Goal: Information Seeking & Learning: Learn about a topic

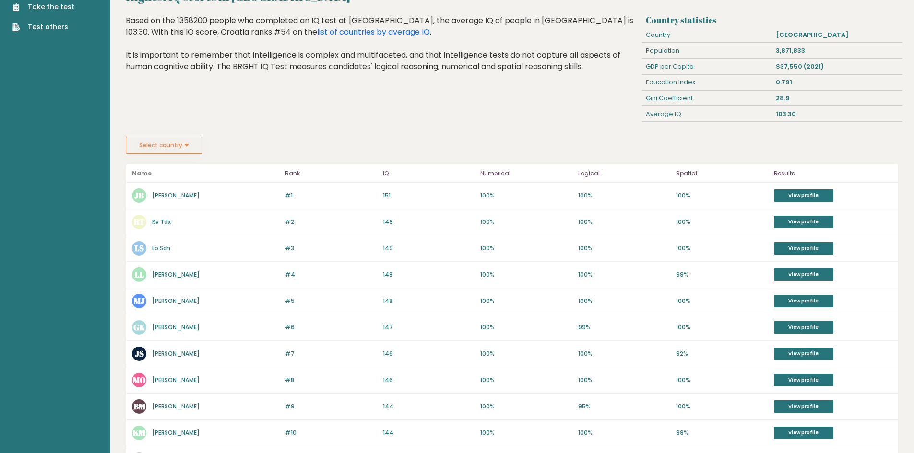
scroll to position [48, 0]
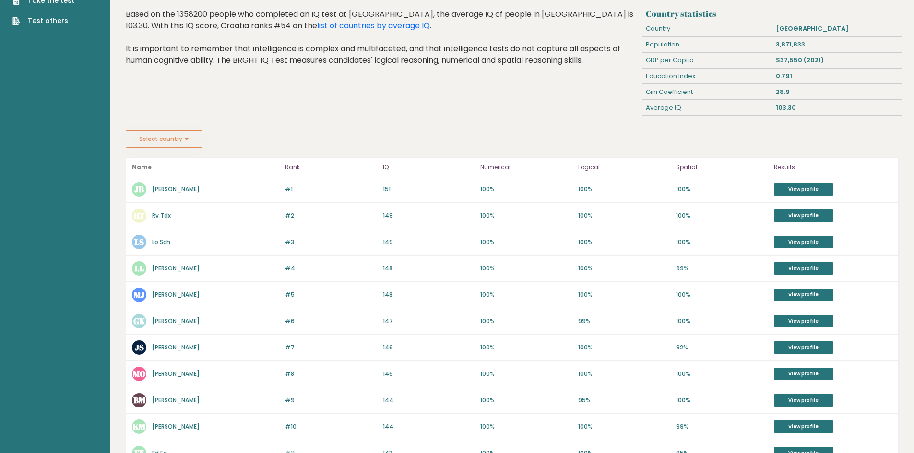
click at [174, 272] on link "[PERSON_NAME]" at bounding box center [175, 268] width 47 height 8
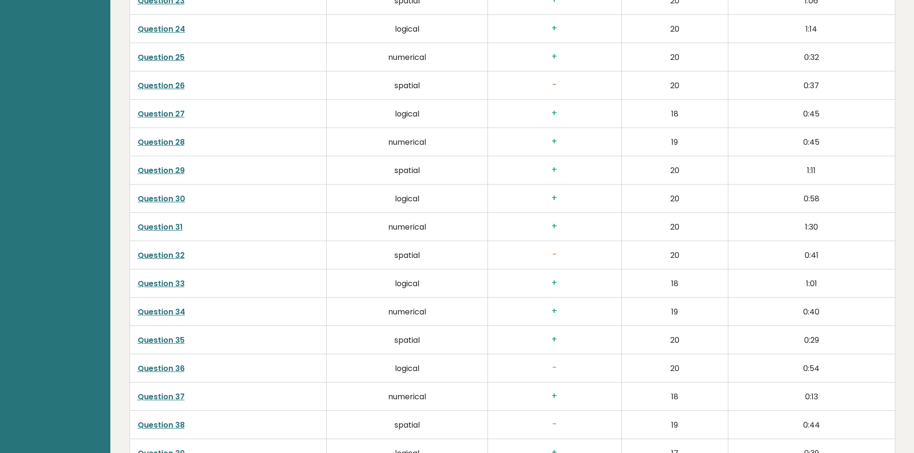
scroll to position [2159, 0]
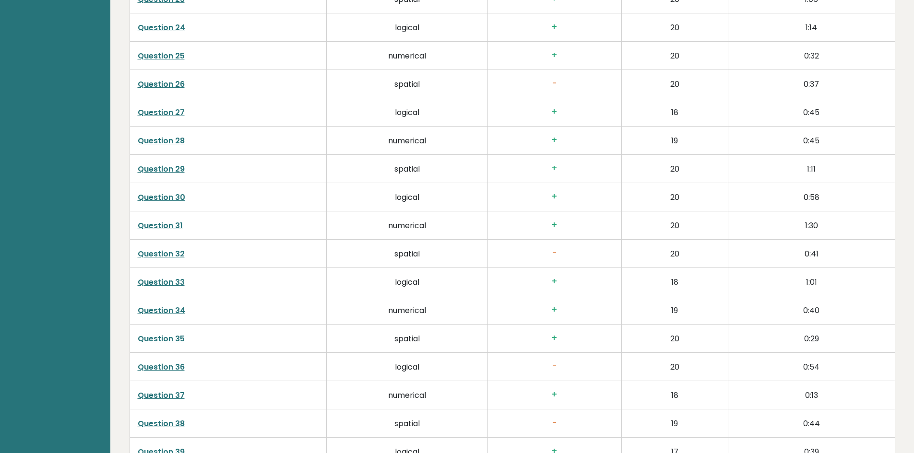
click at [154, 82] on link "Question 26" at bounding box center [161, 84] width 47 height 11
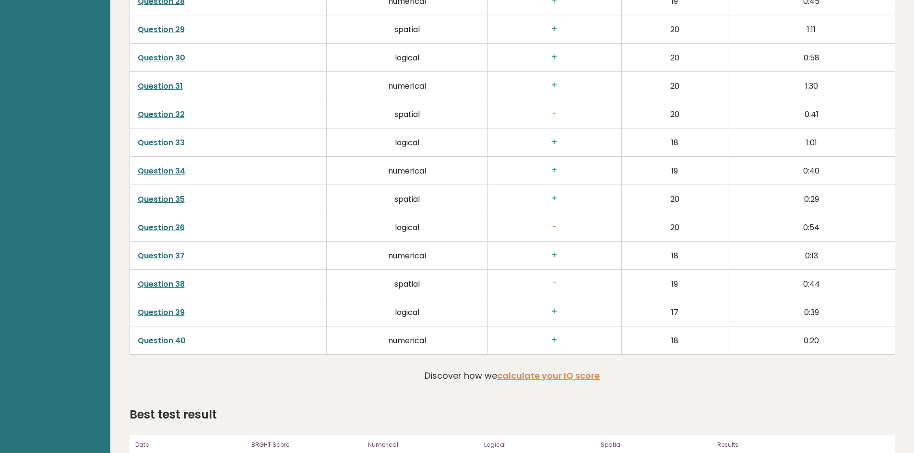
scroll to position [2303, 0]
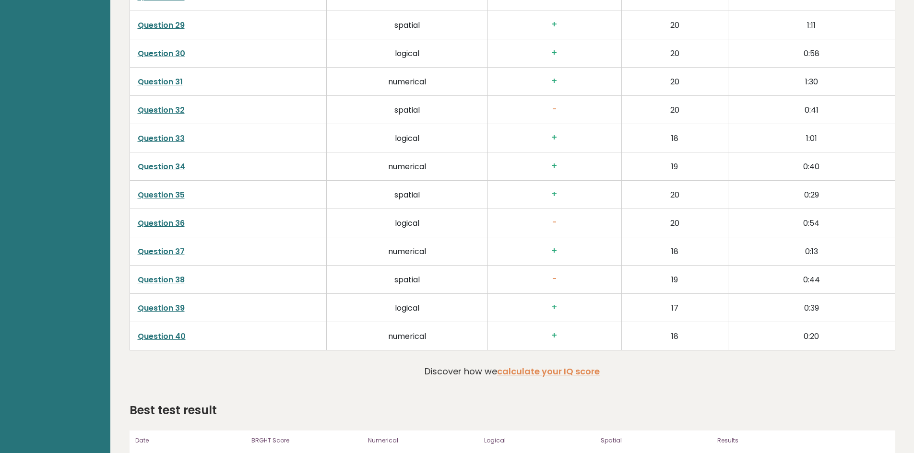
click at [175, 220] on link "Question 36" at bounding box center [161, 223] width 47 height 11
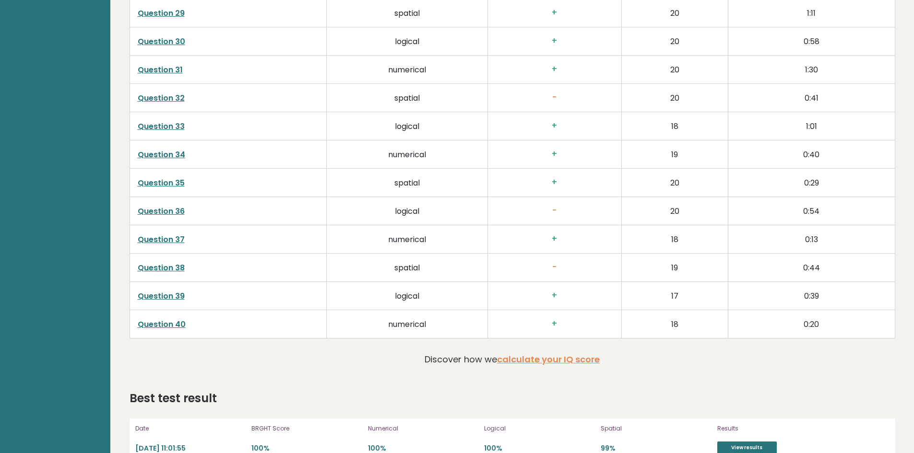
scroll to position [2335, 0]
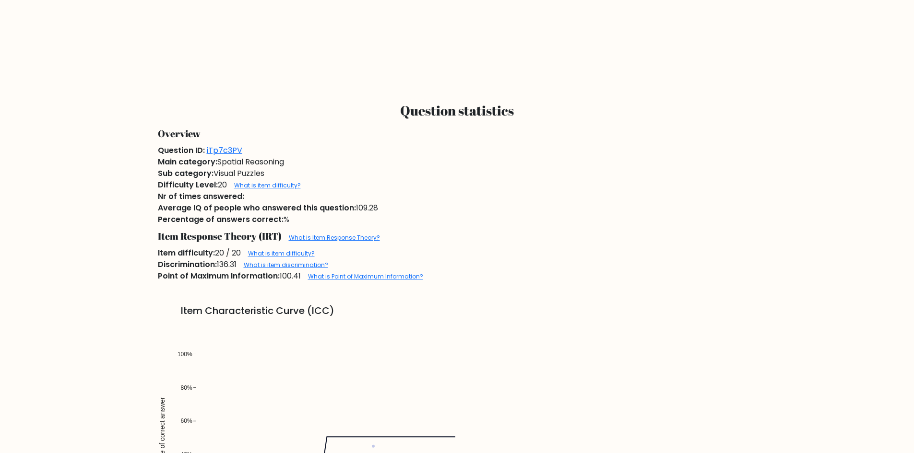
scroll to position [720, 0]
